Goal: Find specific page/section: Find specific page/section

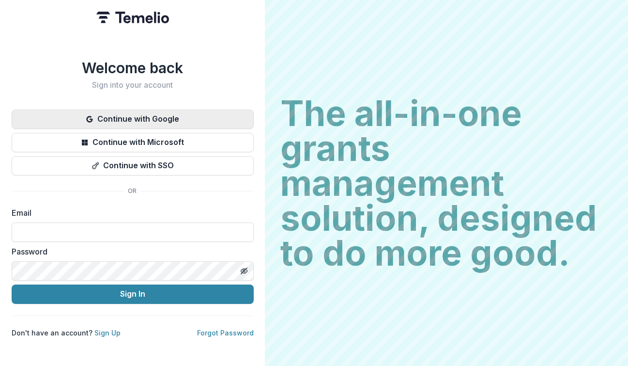
click at [170, 116] on button "Continue with Google" at bounding box center [133, 118] width 242 height 19
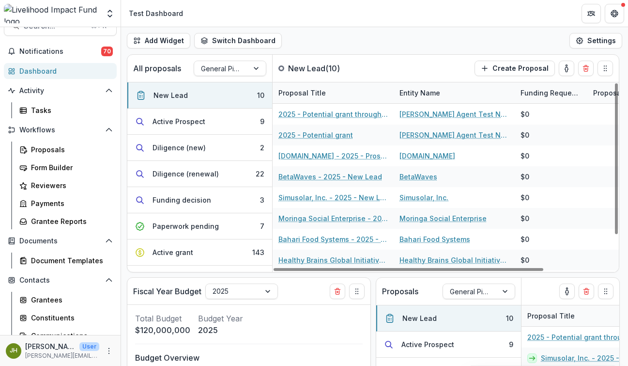
scroll to position [102, 0]
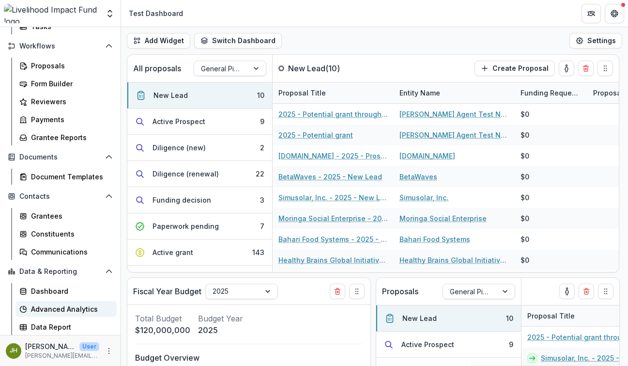
click at [56, 309] on div "Advanced Analytics" at bounding box center [70, 309] width 78 height 10
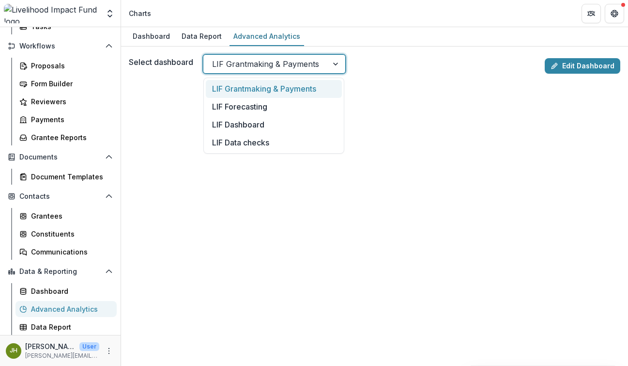
click at [333, 62] on div at bounding box center [336, 64] width 17 height 18
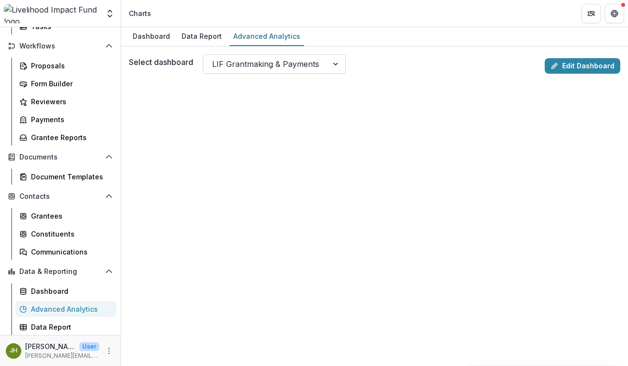
click at [335, 63] on div at bounding box center [336, 64] width 17 height 18
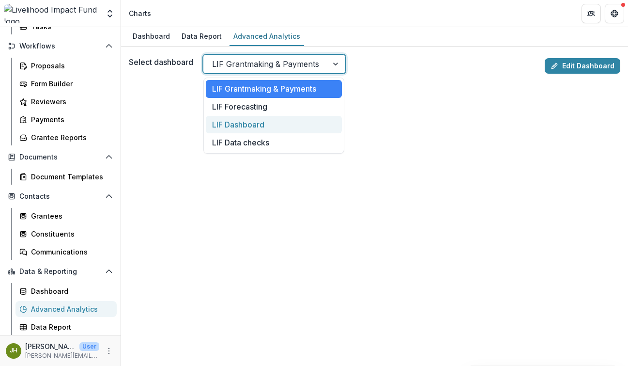
click at [286, 124] on div "LIF Dashboard" at bounding box center [274, 125] width 136 height 18
